Goal: Task Accomplishment & Management: Manage account settings

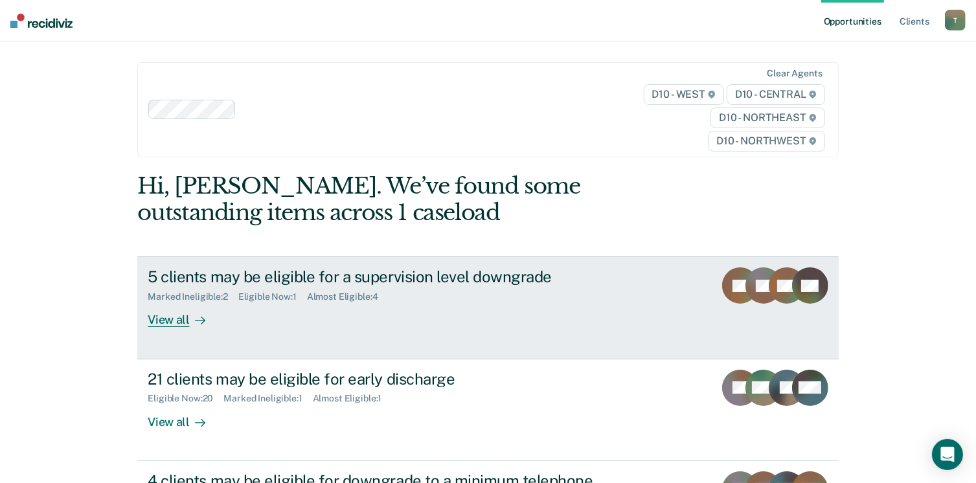
click at [167, 325] on div "View all" at bounding box center [184, 315] width 73 height 25
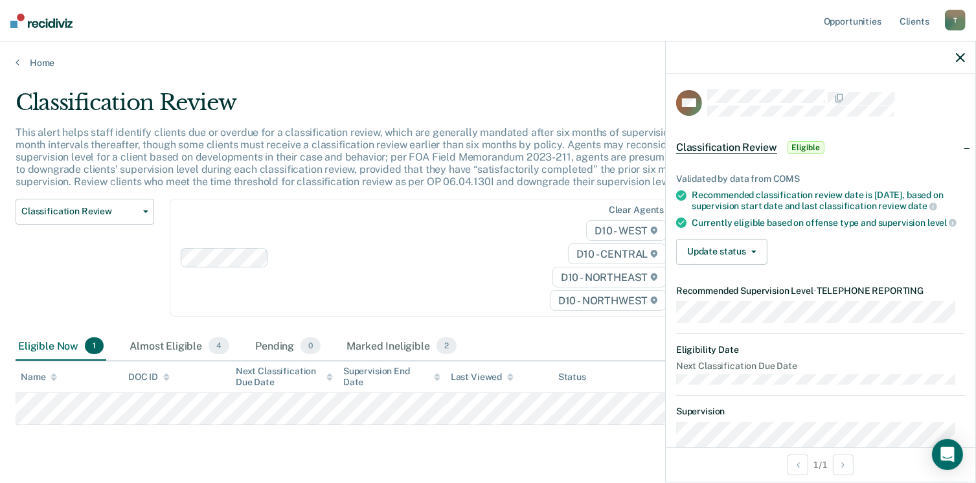
click at [962, 58] on icon "button" at bounding box center [960, 57] width 9 height 9
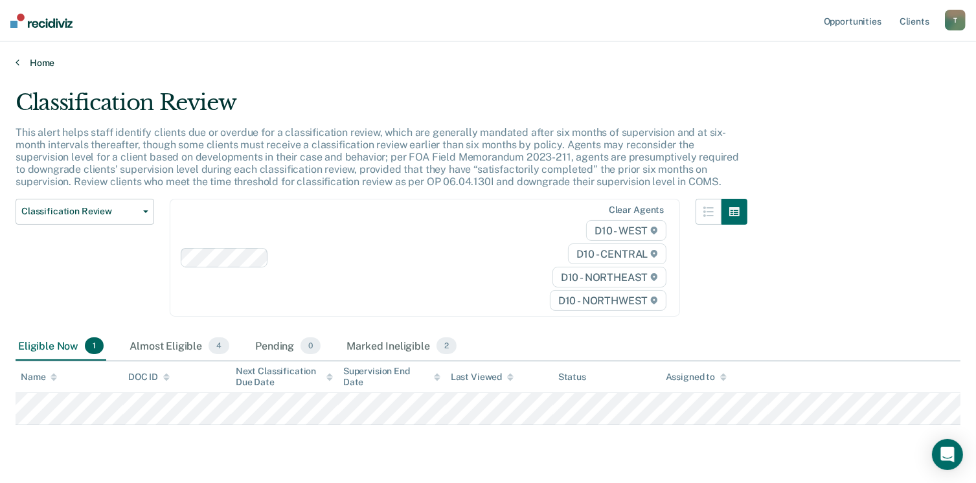
click at [44, 62] on link "Home" at bounding box center [488, 63] width 945 height 12
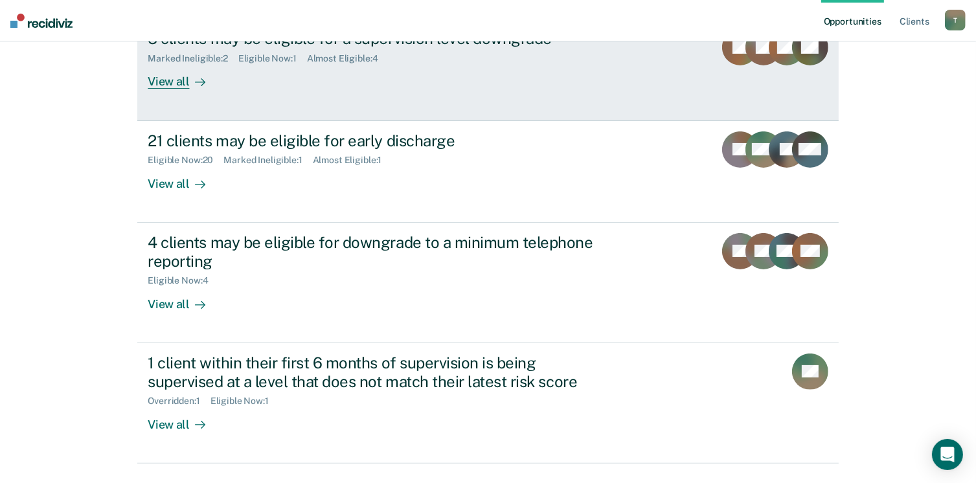
scroll to position [259, 0]
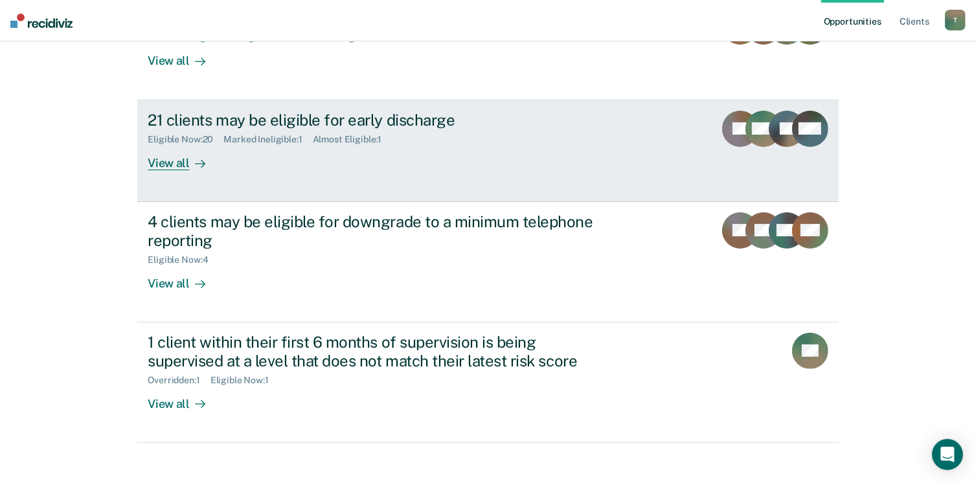
click at [161, 167] on div "View all" at bounding box center [184, 157] width 73 height 25
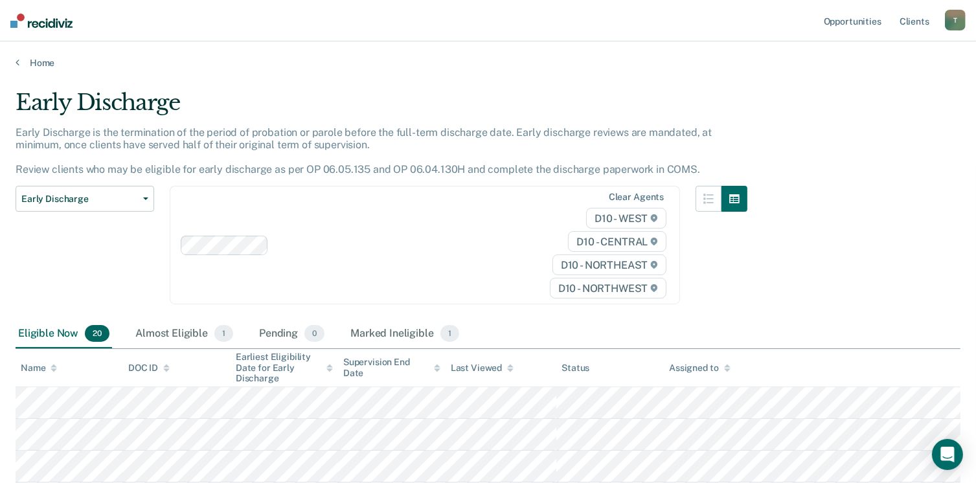
click at [958, 21] on div "T" at bounding box center [955, 20] width 21 height 21
click at [881, 83] on link "Log Out" at bounding box center [903, 85] width 104 height 11
